Goal: Information Seeking & Learning: Learn about a topic

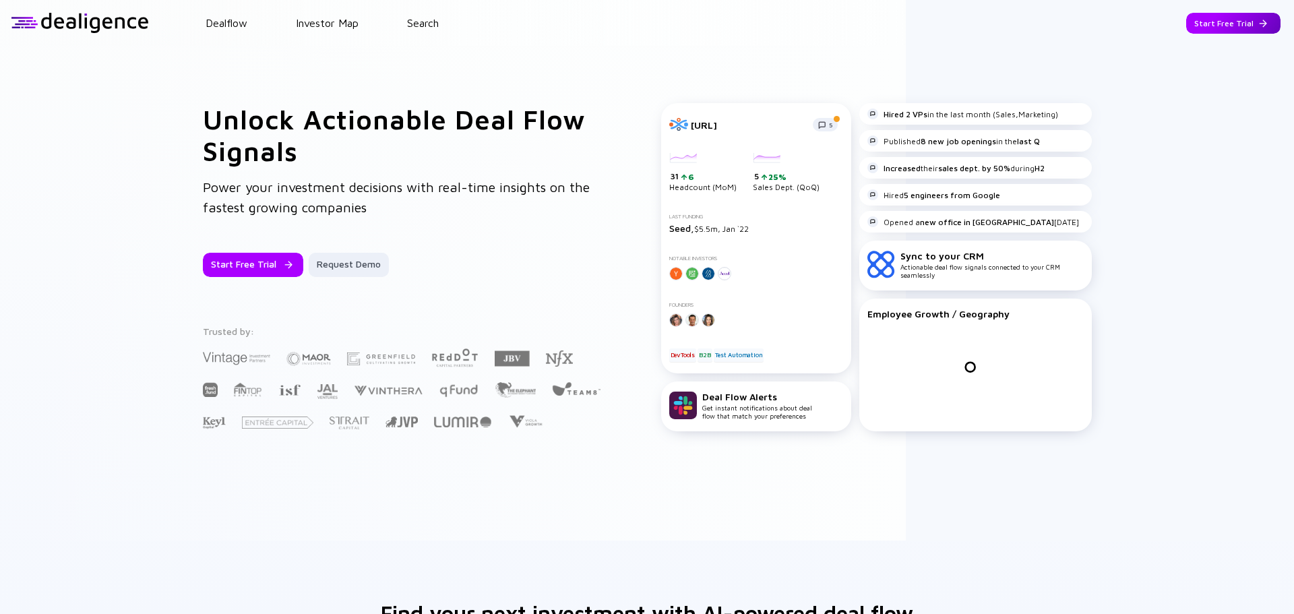
scroll to position [67, 0]
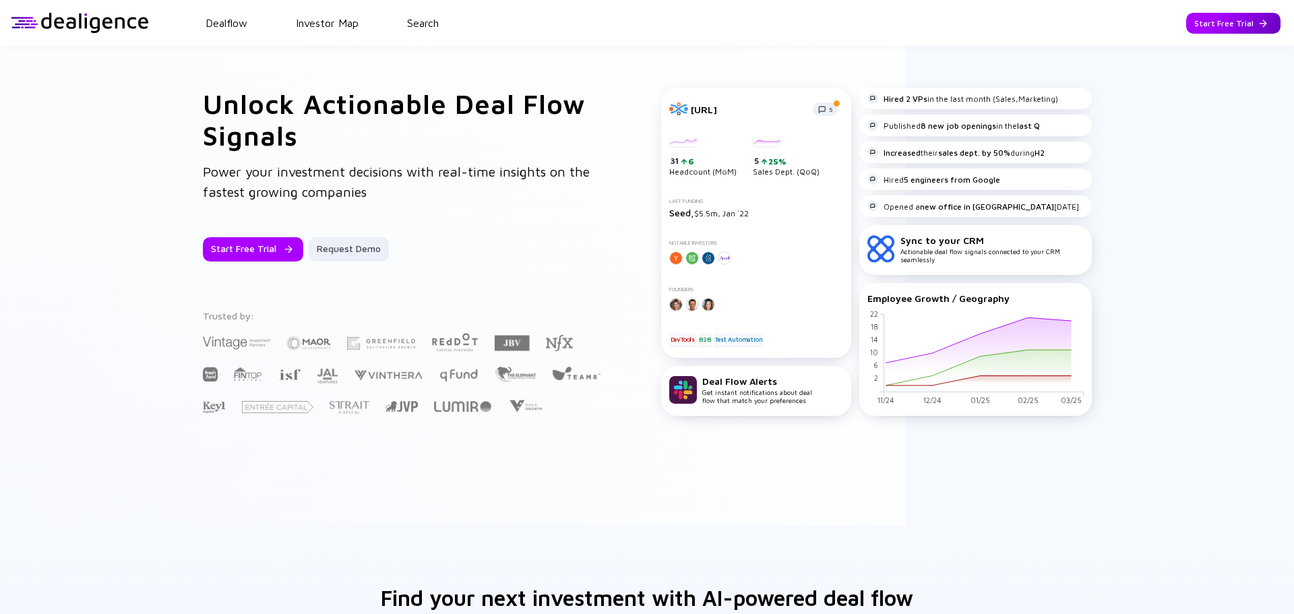
click at [1222, 24] on div "Start Free Trial" at bounding box center [1233, 23] width 94 height 21
click at [1227, 32] on div "Go to App" at bounding box center [1244, 23] width 74 height 21
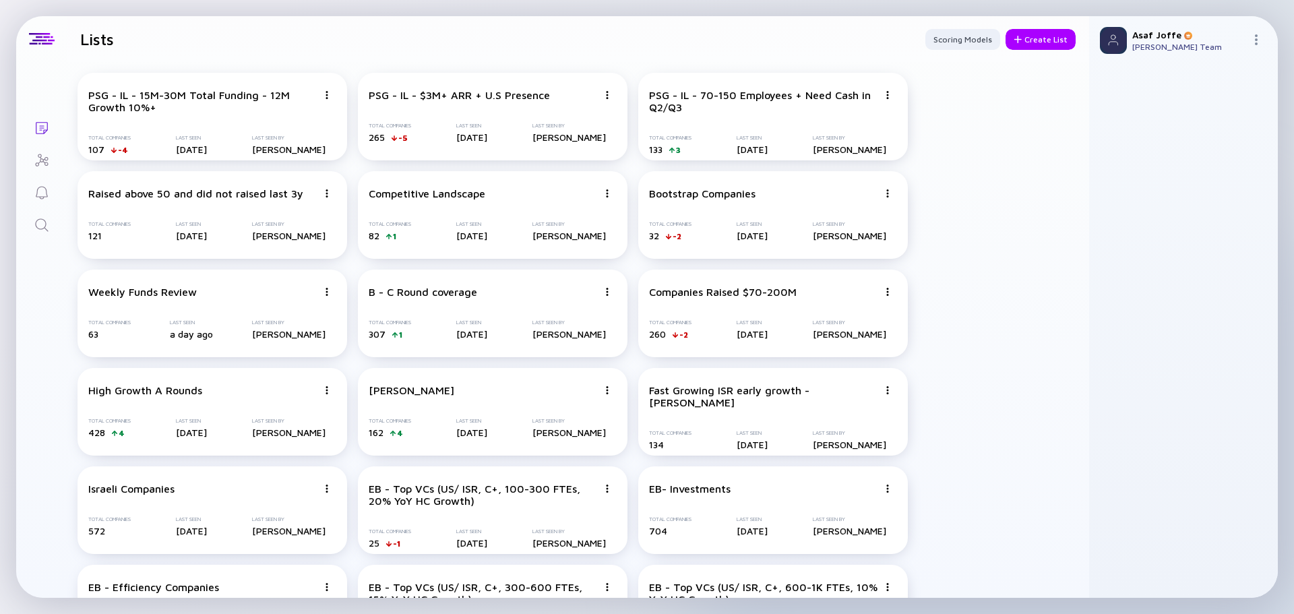
click at [38, 224] on icon "Search" at bounding box center [42, 225] width 16 height 16
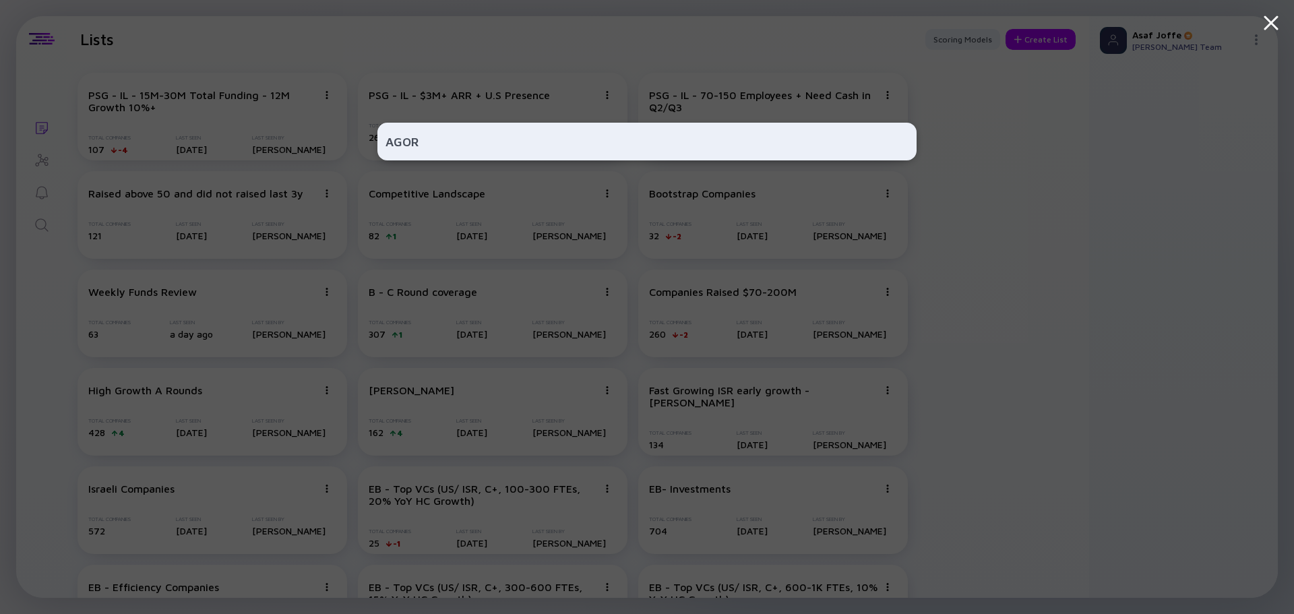
type input "AGORA"
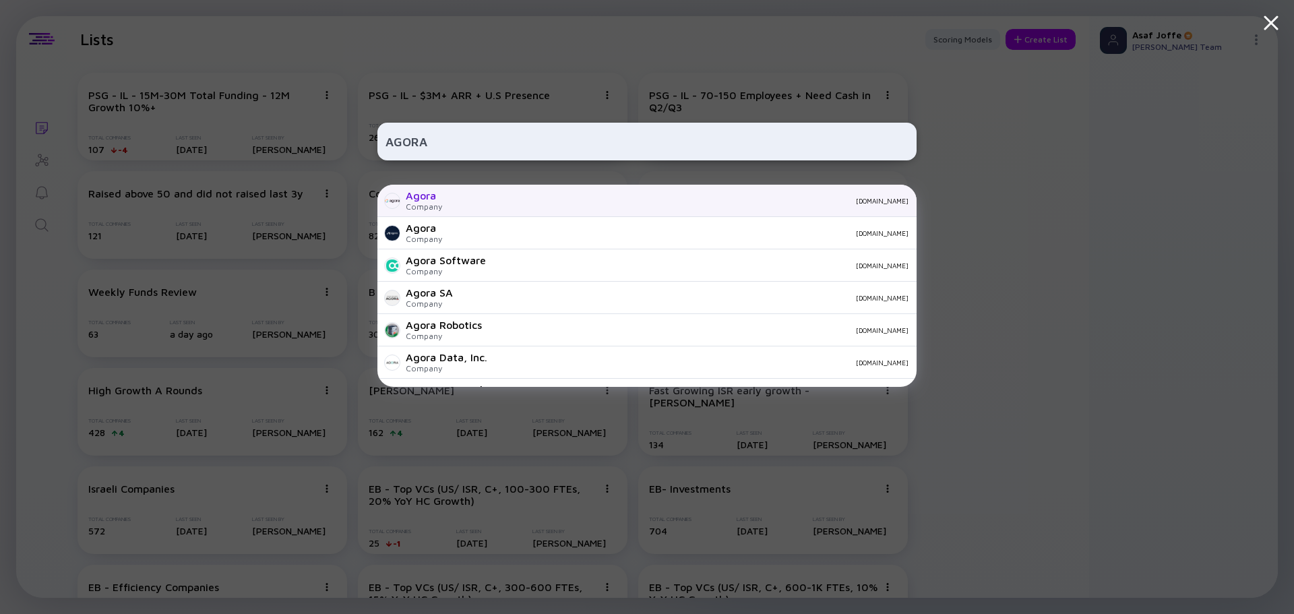
scroll to position [194, 0]
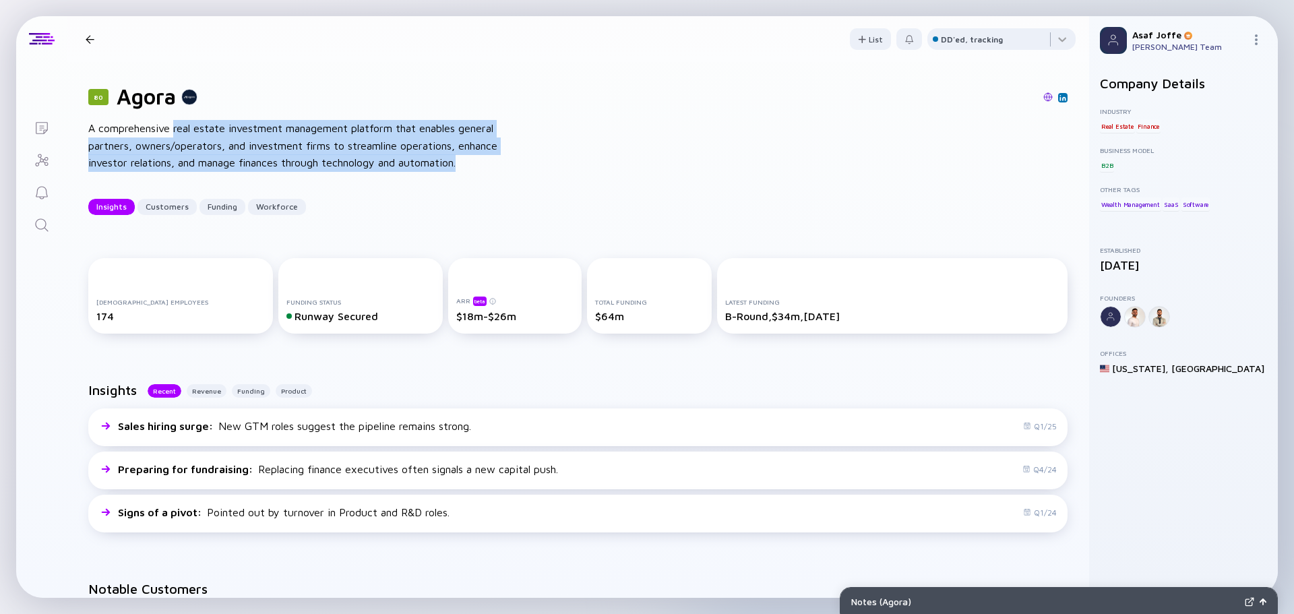
drag, startPoint x: 176, startPoint y: 127, endPoint x: 469, endPoint y: 162, distance: 295.3
click at [469, 162] on div "A comprehensive real estate investment management platform that enables general…" at bounding box center [303, 146] width 431 height 52
copy div "real estate investment management platform that enables general partners, owner…"
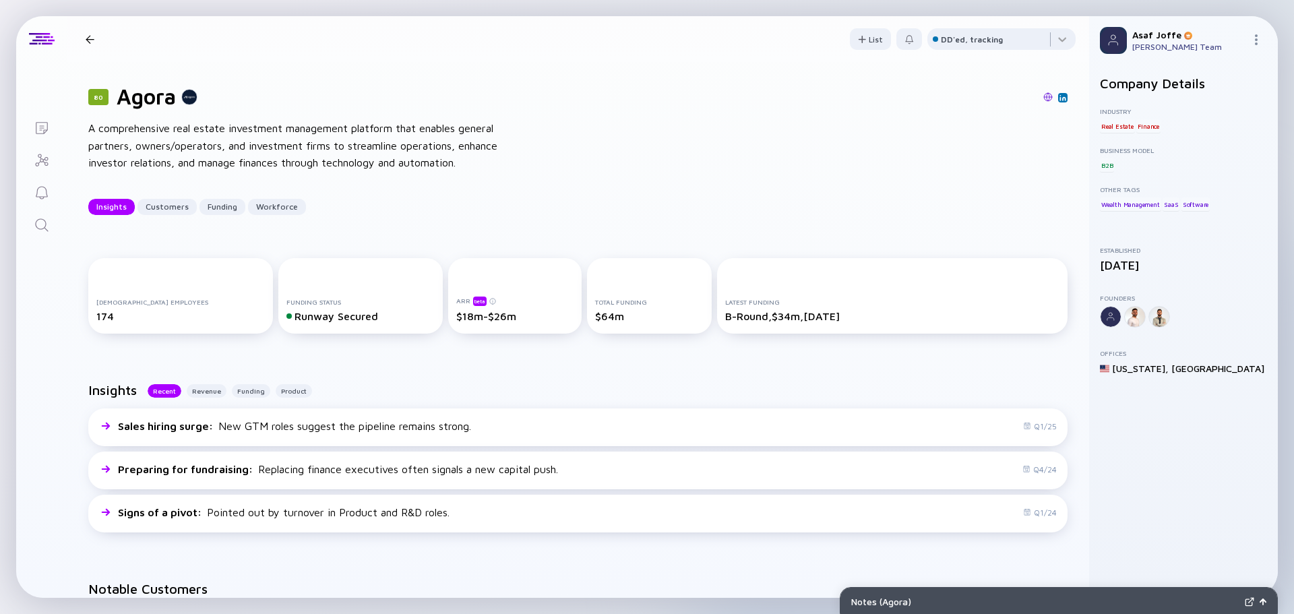
click at [705, 100] on div at bounding box center [639, 98] width 857 height 12
click at [1000, 40] on div at bounding box center [1002, 41] width 148 height 27
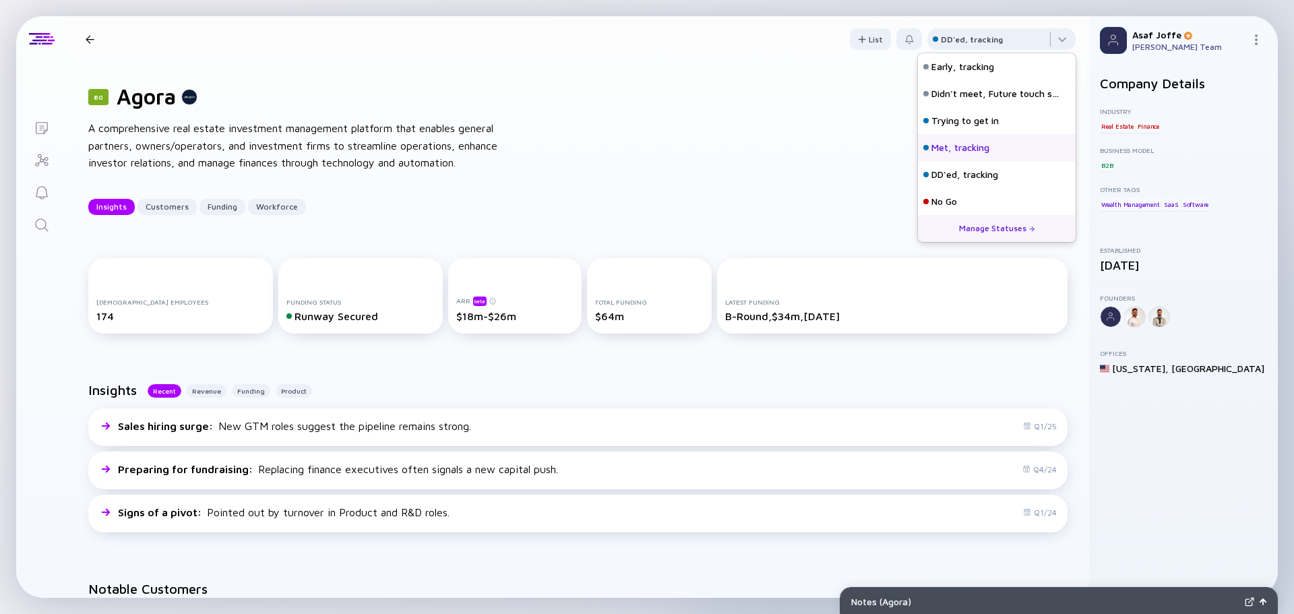
click at [992, 145] on div "Met, tracking" at bounding box center [997, 147] width 158 height 27
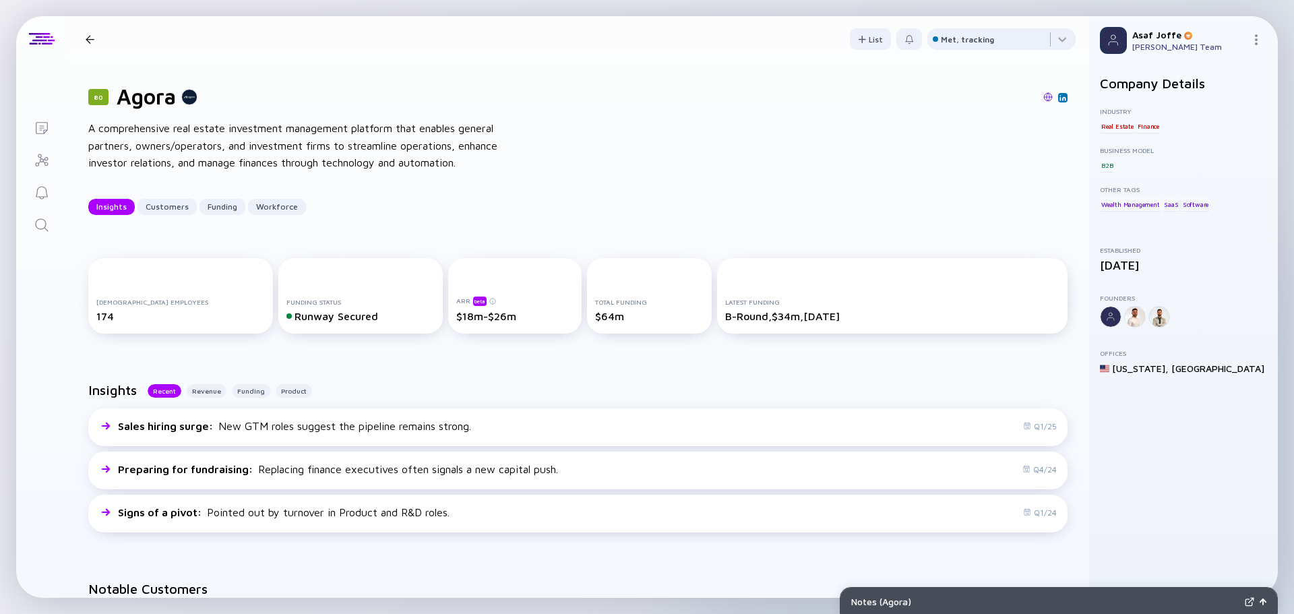
click at [700, 171] on div "80 Agora A comprehensive real estate investment management platform that enable…" at bounding box center [578, 149] width 1023 height 175
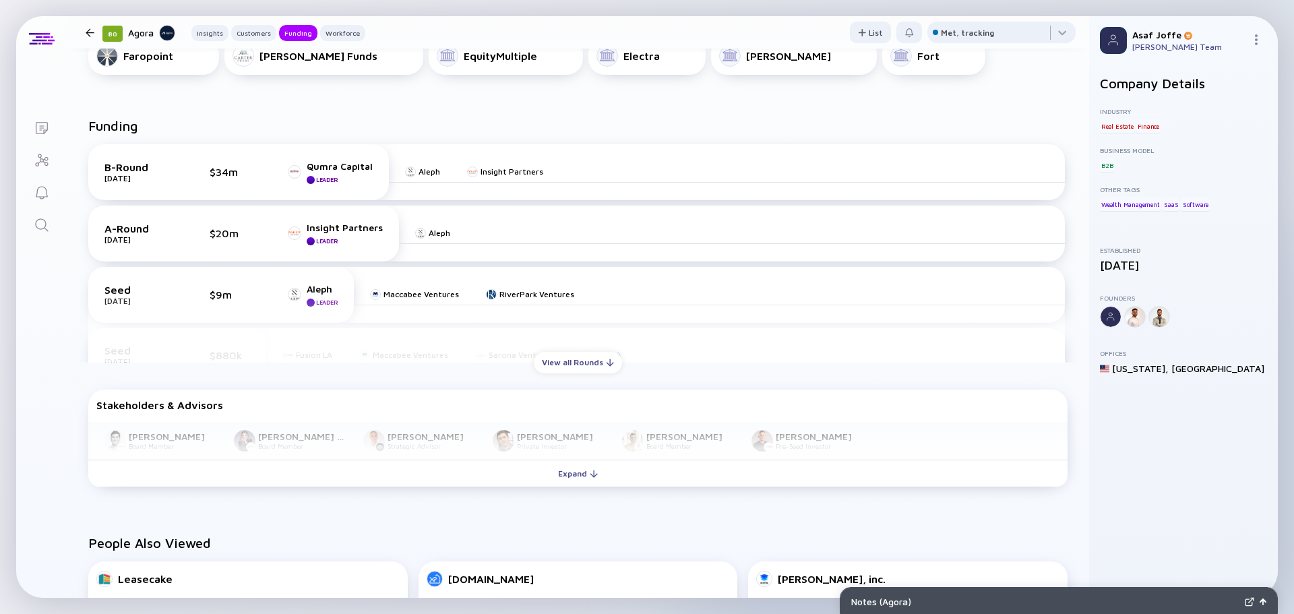
scroll to position [539, 0]
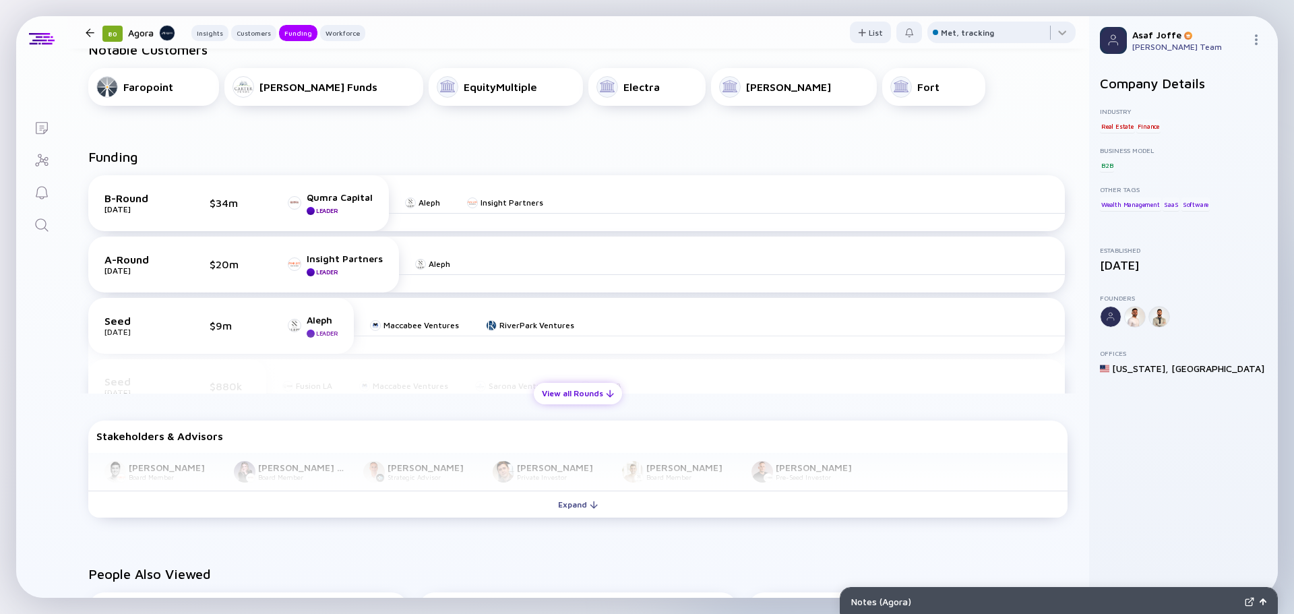
click at [551, 391] on div "View all Rounds" at bounding box center [578, 393] width 88 height 21
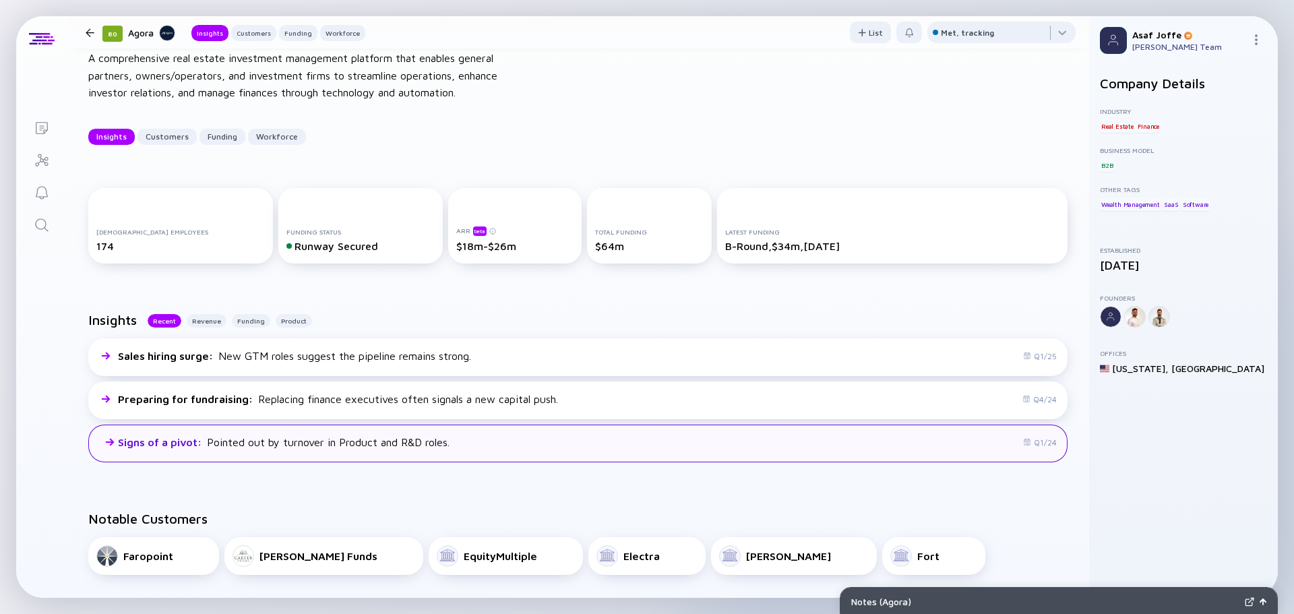
scroll to position [67, 0]
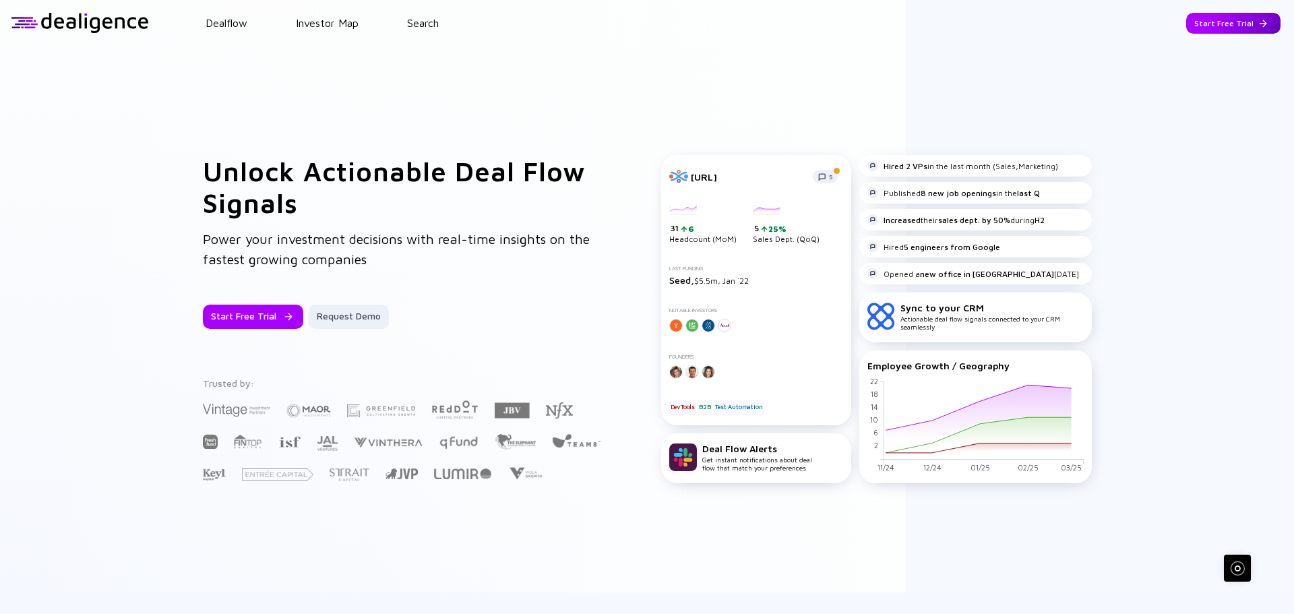
click at [1234, 20] on div "Start Free Trial" at bounding box center [1233, 23] width 94 height 21
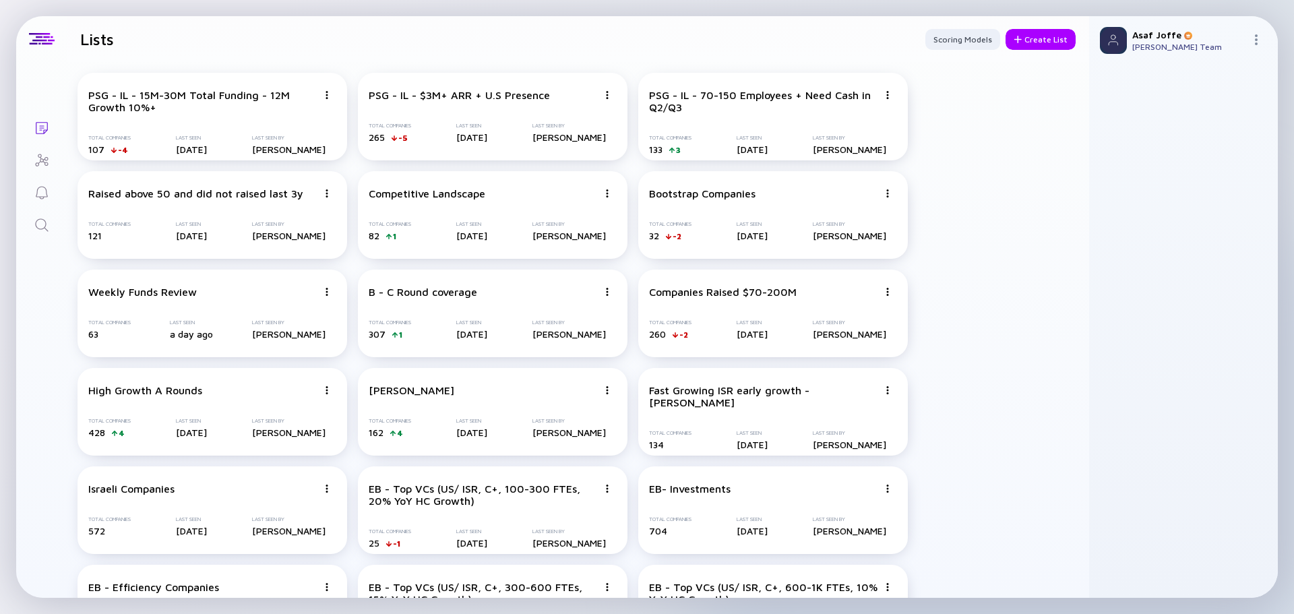
click at [47, 235] on div "Search" at bounding box center [42, 226] width 16 height 18
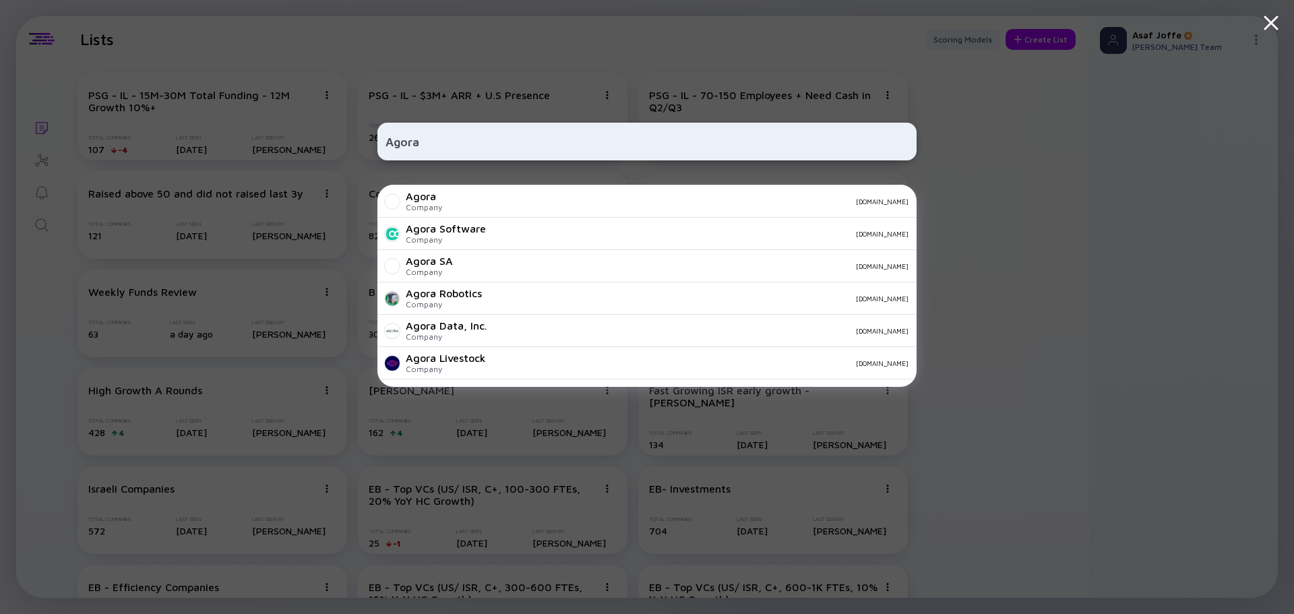
scroll to position [202, 0]
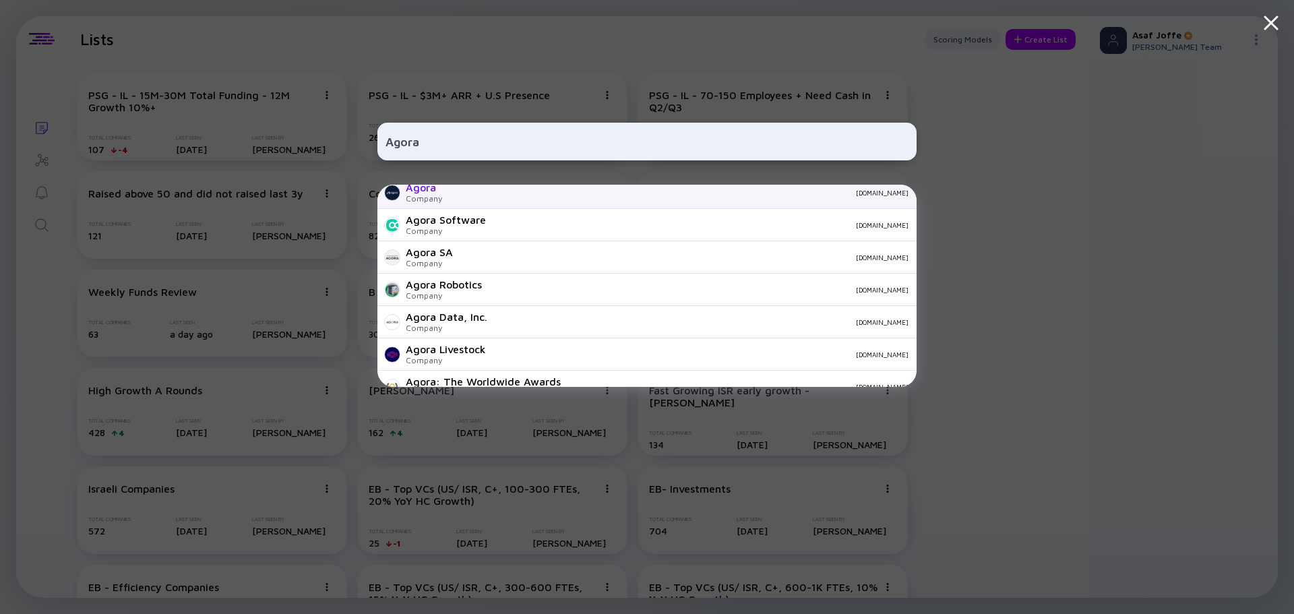
type input "Agora"
click at [446, 202] on div "Agora Company [DOMAIN_NAME]" at bounding box center [647, 193] width 539 height 32
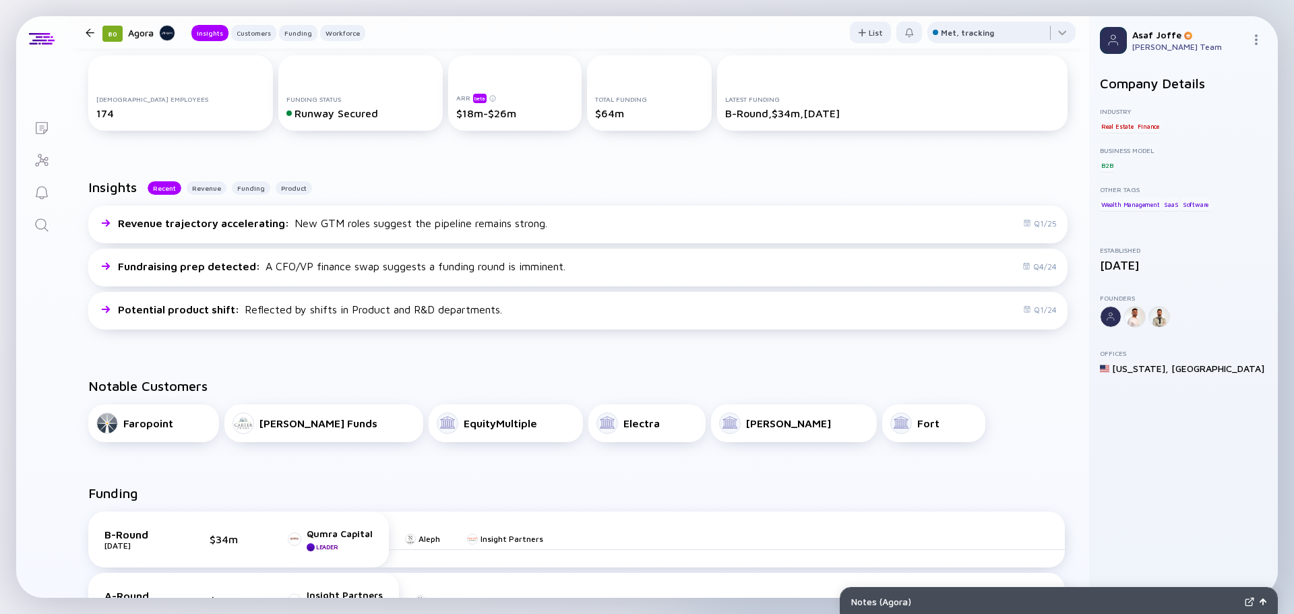
scroll to position [202, 0]
click at [50, 221] on link "Search" at bounding box center [41, 224] width 51 height 32
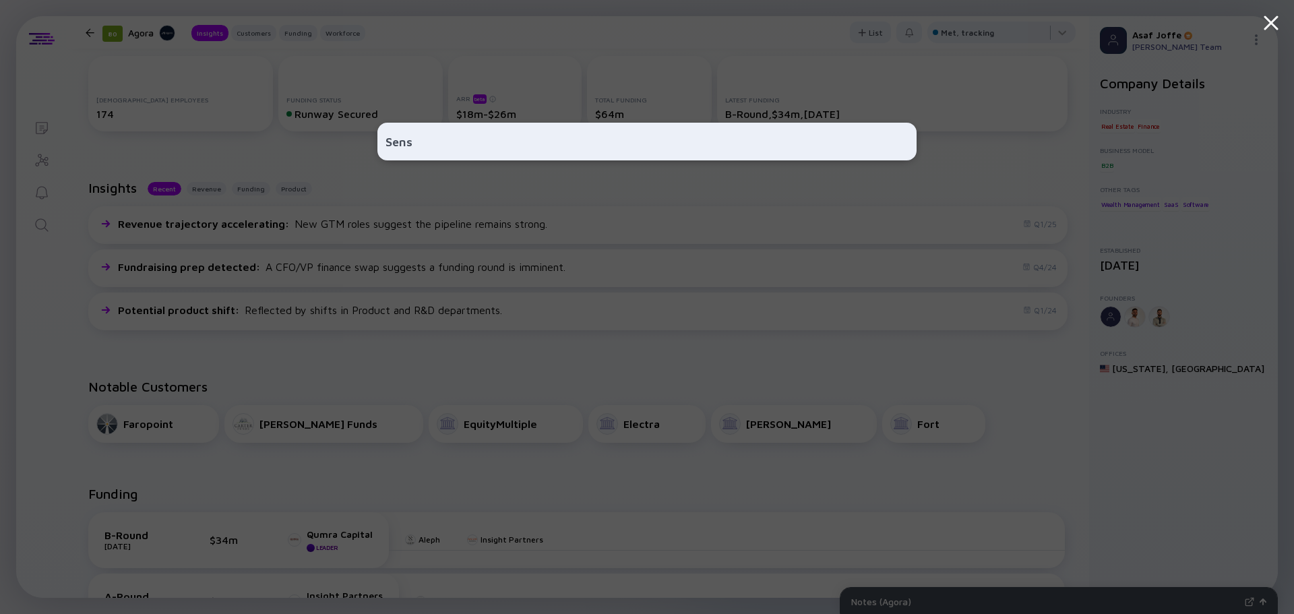
type input "Sensi"
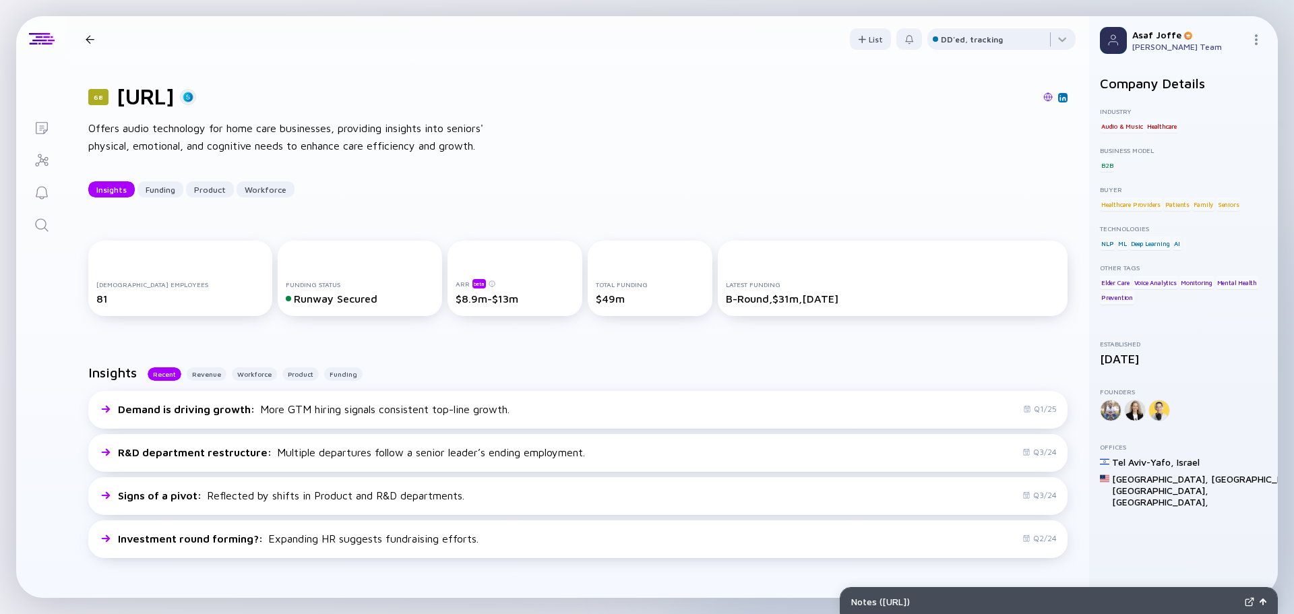
click at [1044, 98] on img at bounding box center [1048, 96] width 9 height 9
